Goal: Task Accomplishment & Management: Use online tool/utility

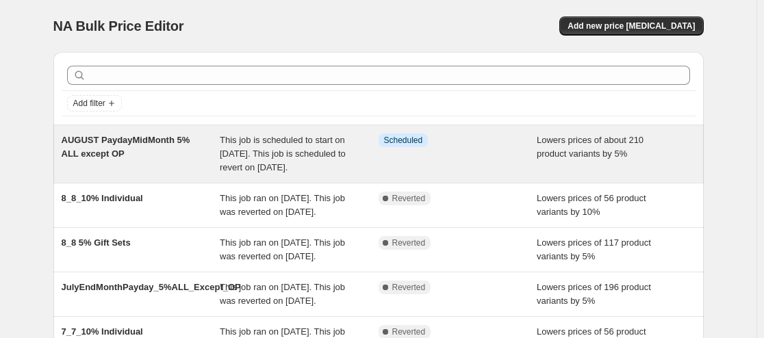
click at [247, 153] on span "This job is scheduled to start on [DATE]. This job is scheduled to revert on [D…" at bounding box center [283, 154] width 126 height 38
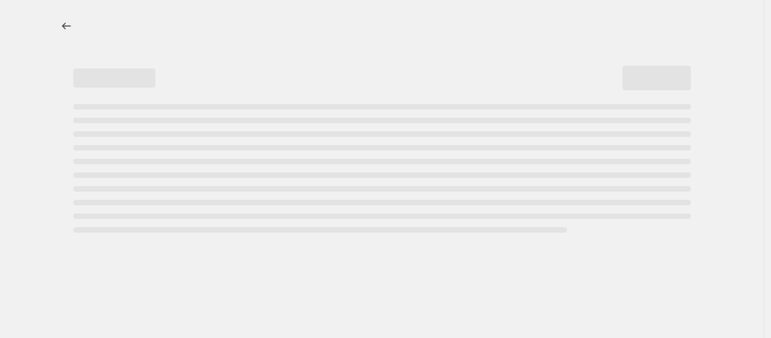
select select "percentage"
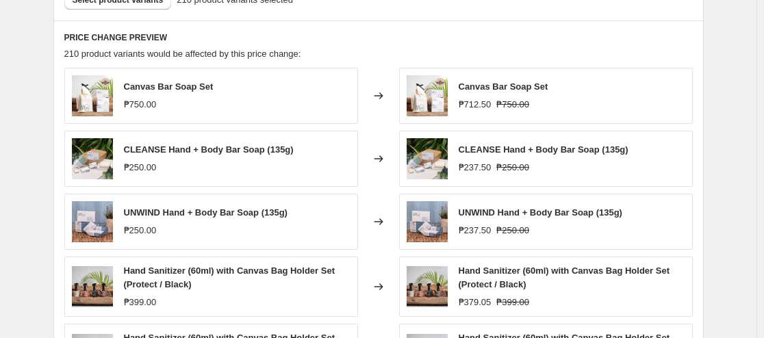
scroll to position [736, 0]
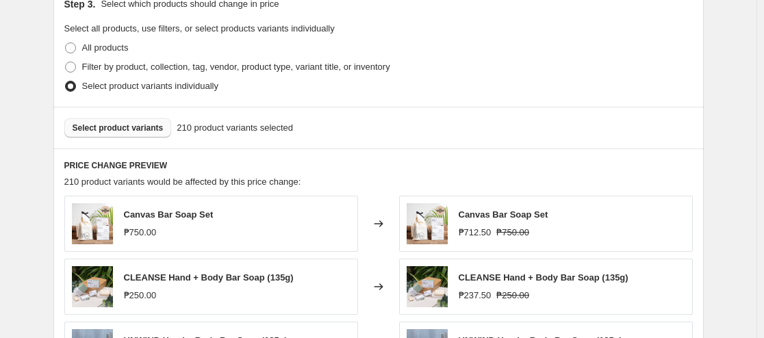
click at [149, 135] on button "Select product variants" at bounding box center [117, 127] width 107 height 19
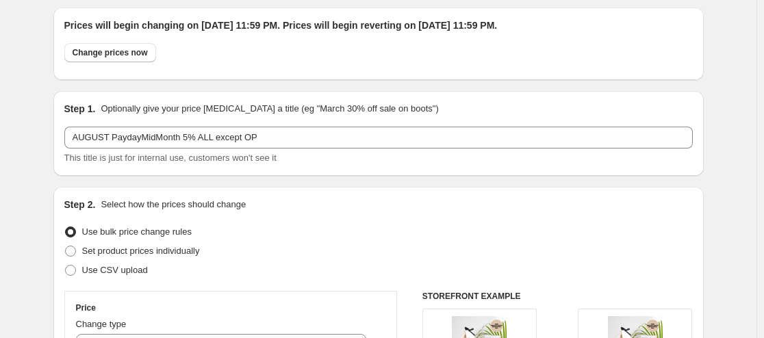
scroll to position [0, 0]
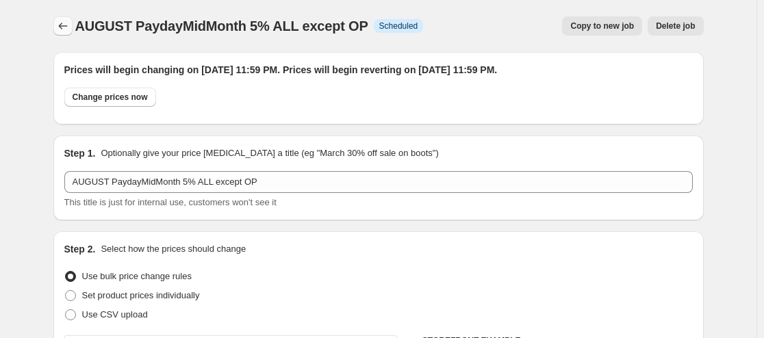
click at [64, 22] on icon "Price change jobs" at bounding box center [63, 26] width 14 height 14
